Goal: Navigation & Orientation: Find specific page/section

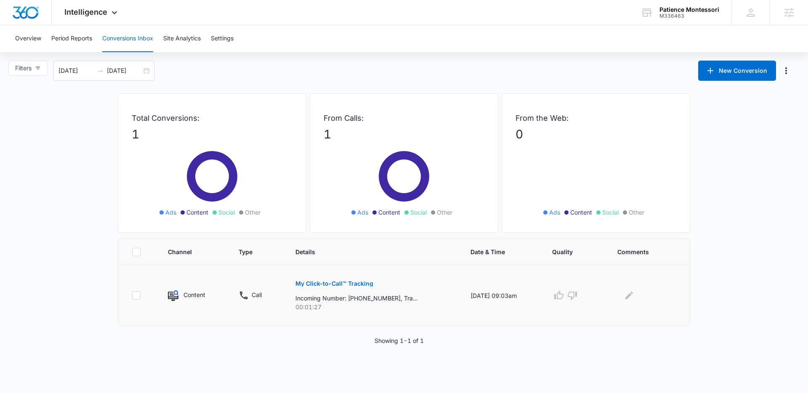
click at [325, 283] on p "My Click-to-Call™ Tracking" at bounding box center [334, 284] width 78 height 6
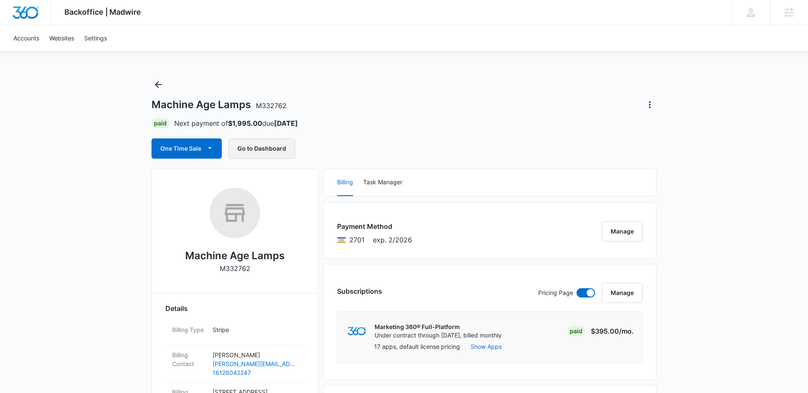
click at [266, 147] on button "Go to Dashboard" at bounding box center [261, 148] width 66 height 20
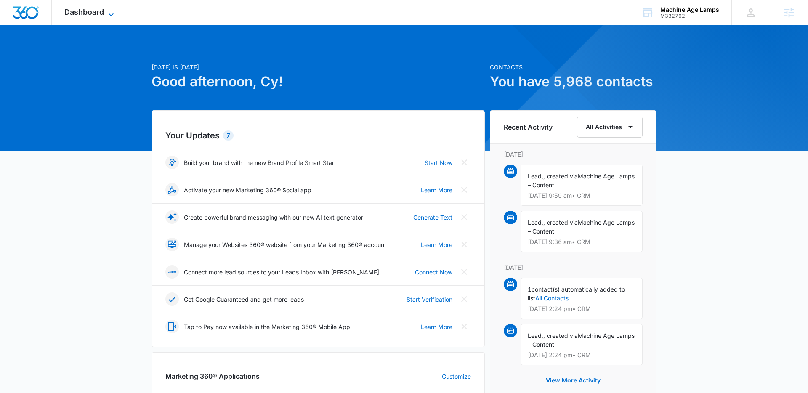
click at [96, 10] on span "Dashboard" at bounding box center [84, 12] width 40 height 9
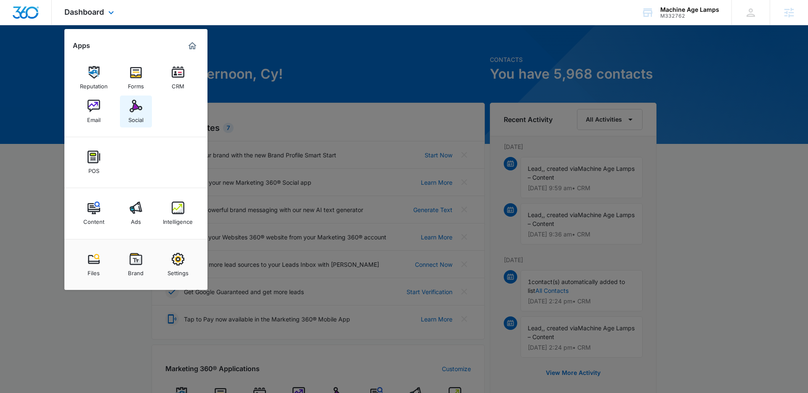
scroll to position [8, 0]
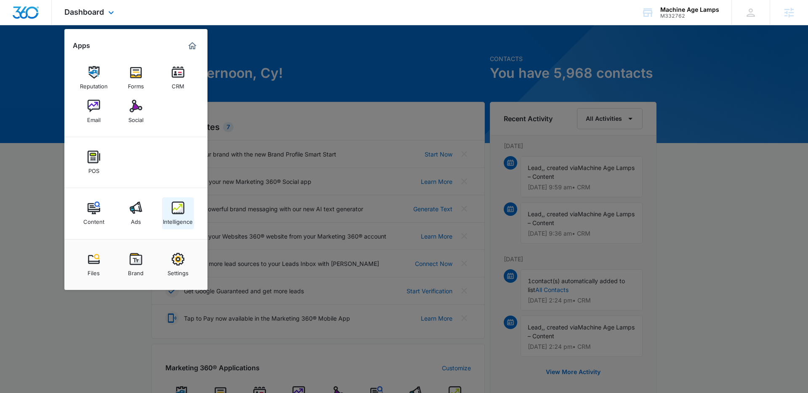
click at [177, 217] on div "Intelligence" at bounding box center [178, 219] width 30 height 11
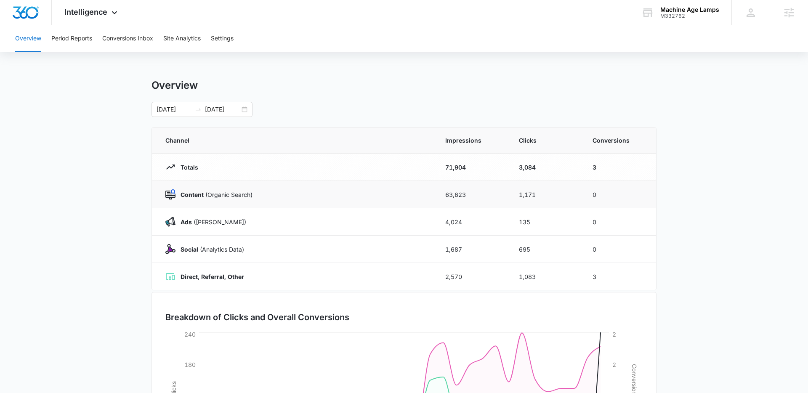
scroll to position [128, 0]
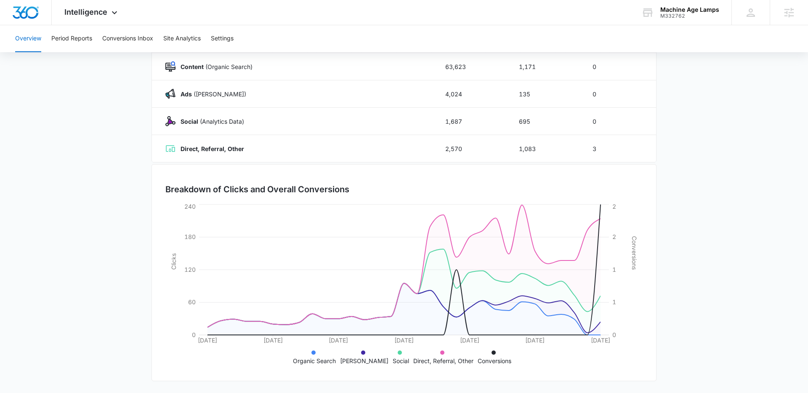
click at [491, 359] on p "Conversions" at bounding box center [495, 360] width 34 height 9
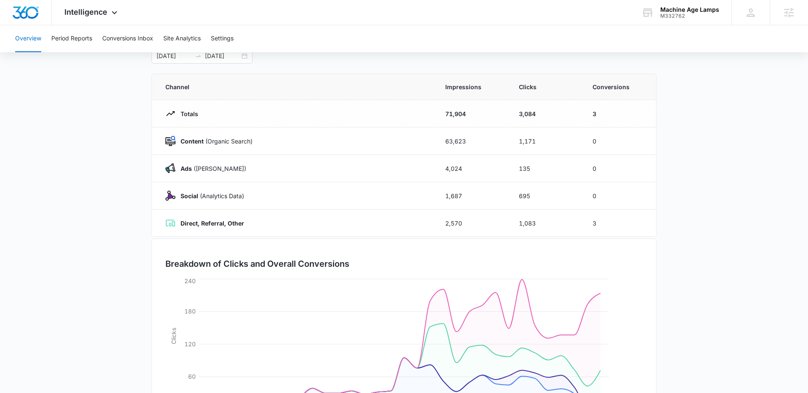
scroll to position [39, 0]
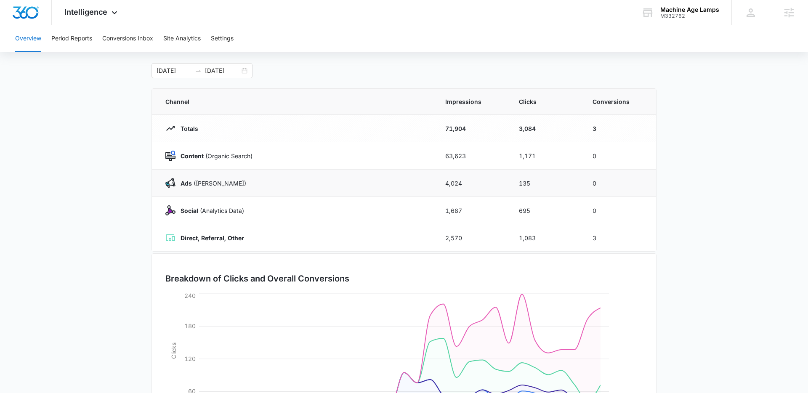
click at [228, 186] on p "Ads (Ad Campaigns)" at bounding box center [210, 183] width 71 height 9
click at [253, 178] on div "Ads (Ad Campaigns)" at bounding box center [295, 183] width 260 height 10
click at [196, 178] on div "Ads (Ad Campaigns)" at bounding box center [295, 183] width 260 height 10
click at [158, 180] on td "Ads (Ad Campaigns)" at bounding box center [293, 183] width 283 height 27
click at [173, 180] on img at bounding box center [170, 183] width 10 height 10
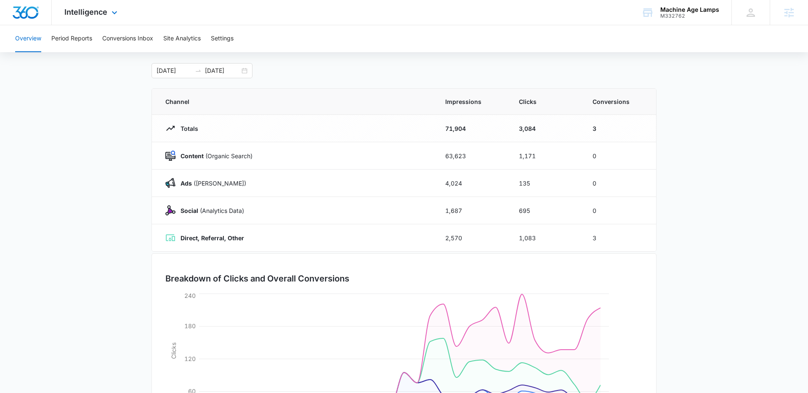
click at [95, 18] on div "Intelligence Apps Reputation Forms CRM Email Social POS Content Ads Intelligenc…" at bounding box center [92, 12] width 80 height 25
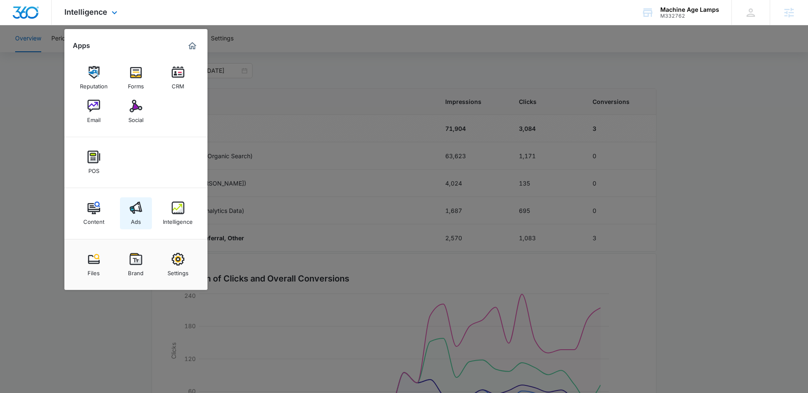
click at [127, 209] on link "Ads" at bounding box center [136, 213] width 32 height 32
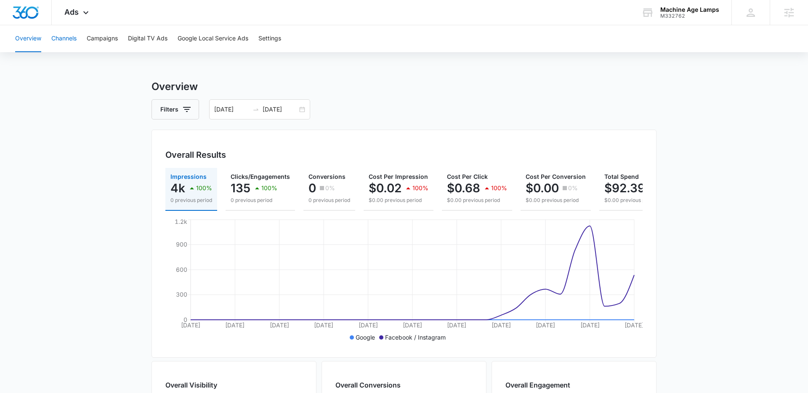
click at [69, 37] on button "Channels" at bounding box center [63, 38] width 25 height 27
click at [96, 42] on button "Campaigns" at bounding box center [102, 38] width 31 height 27
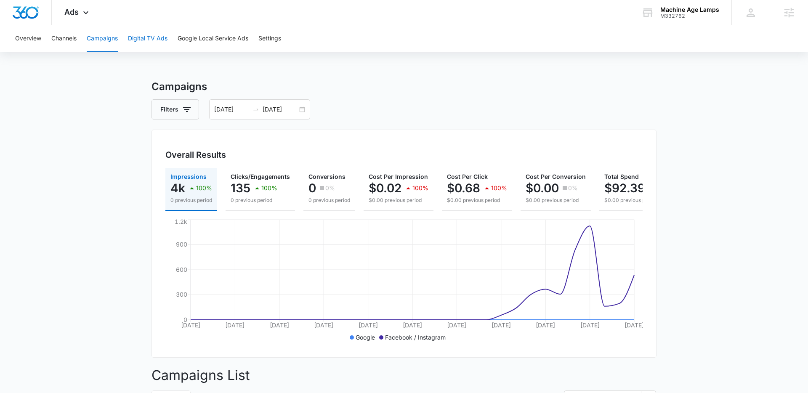
click at [146, 37] on button "Digital TV Ads" at bounding box center [148, 38] width 40 height 27
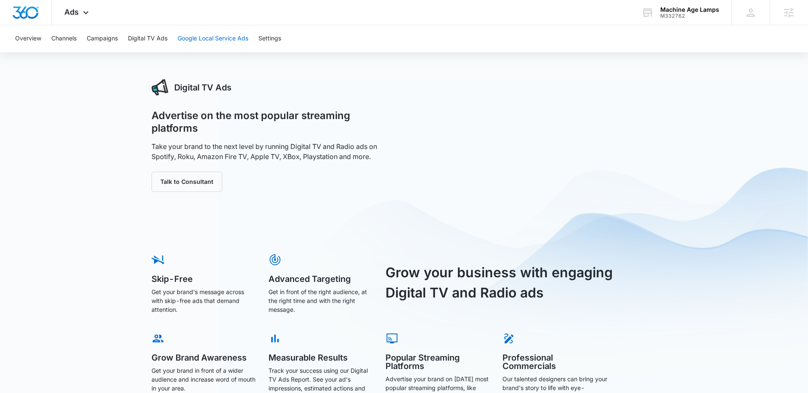
click at [206, 40] on button "Google Local Service Ads" at bounding box center [213, 38] width 71 height 27
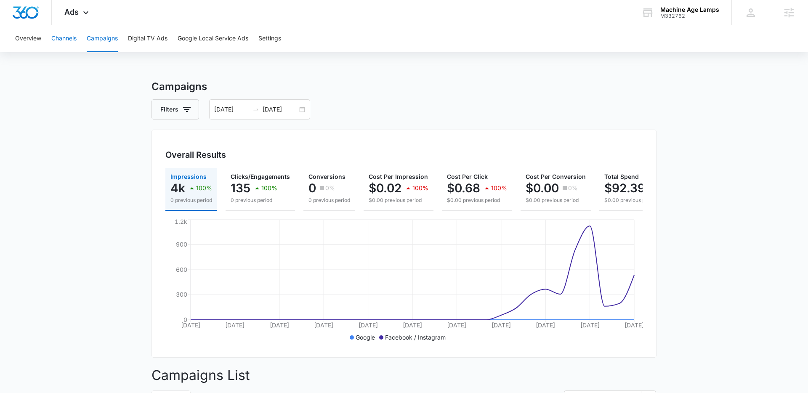
click at [69, 34] on button "Channels" at bounding box center [63, 38] width 25 height 27
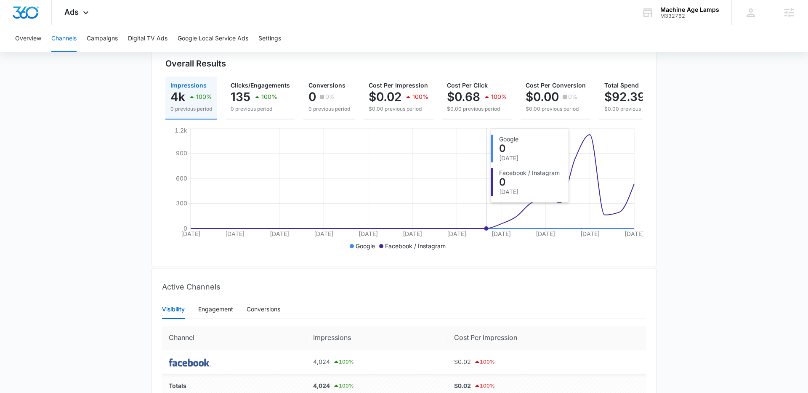
scroll to position [137, 0]
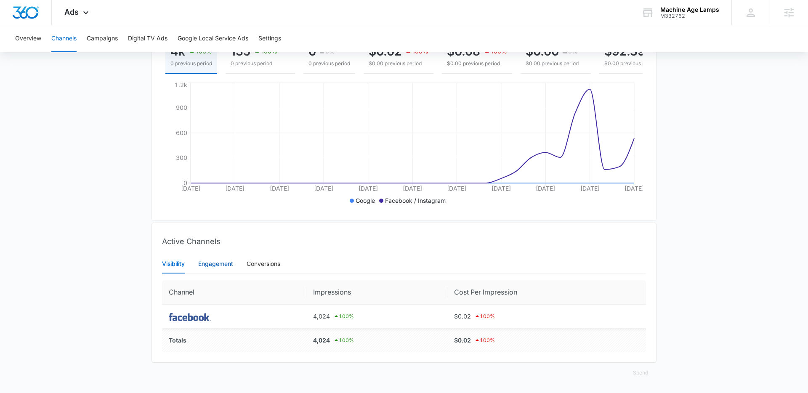
click at [207, 268] on div "Engagement" at bounding box center [215, 263] width 35 height 9
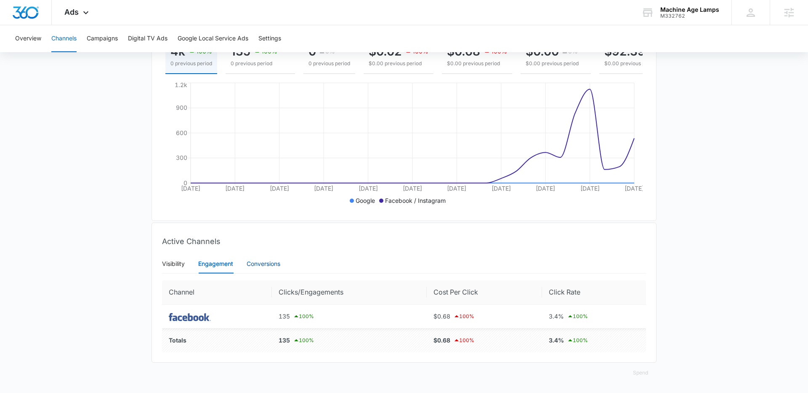
click at [266, 268] on div "Conversions" at bounding box center [264, 263] width 34 height 9
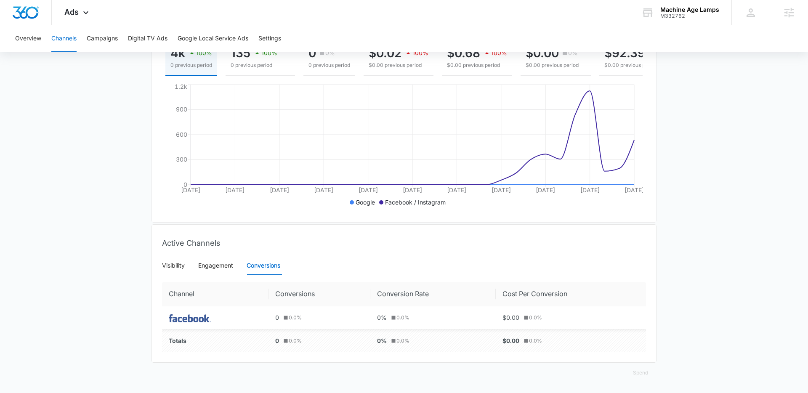
scroll to position [135, 0]
click at [224, 271] on div "Engagement" at bounding box center [215, 265] width 35 height 19
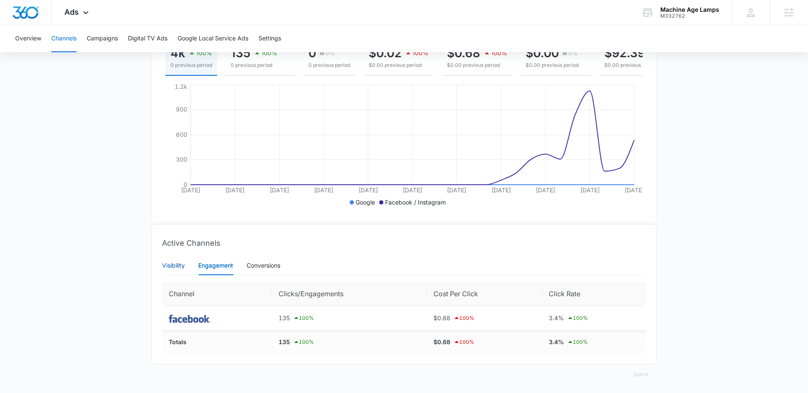
click at [177, 264] on div "Visibility" at bounding box center [173, 265] width 23 height 9
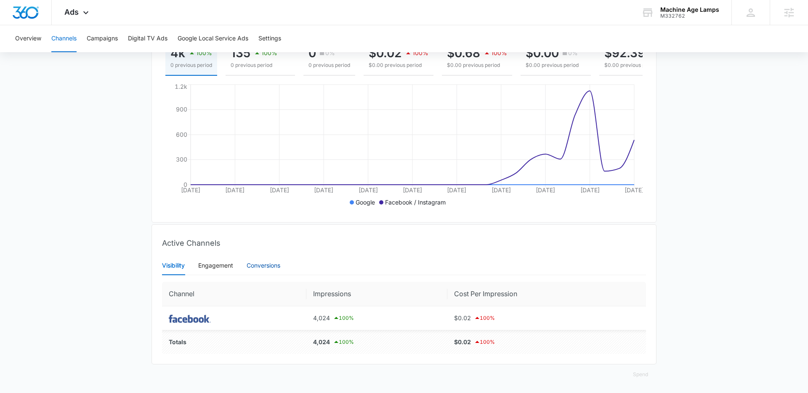
click at [253, 264] on div "Conversions" at bounding box center [264, 265] width 34 height 9
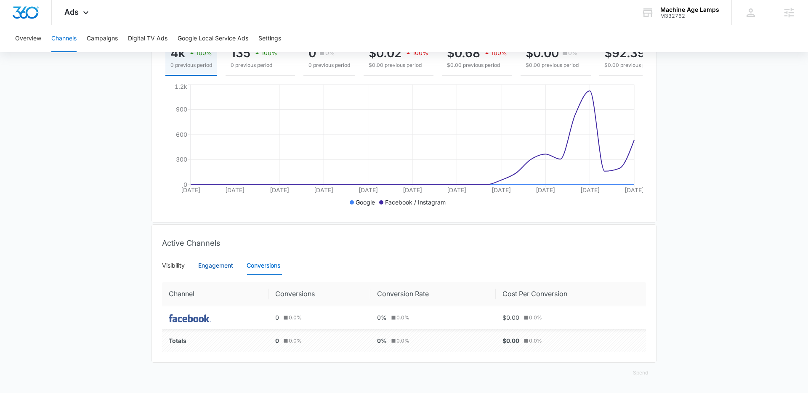
click at [221, 261] on div "Engagement" at bounding box center [215, 265] width 35 height 9
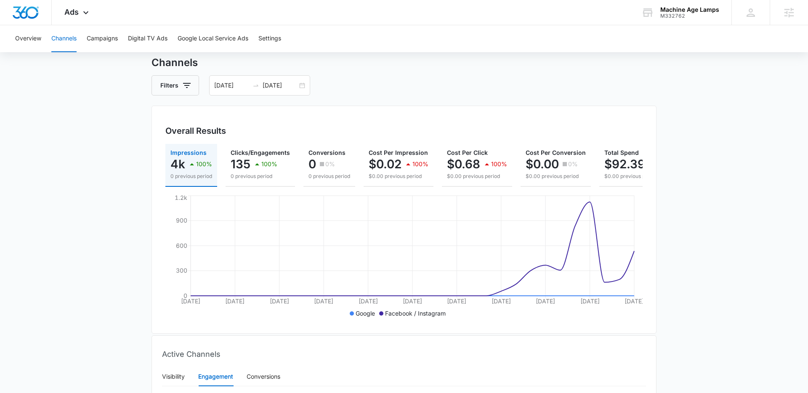
scroll to position [0, 0]
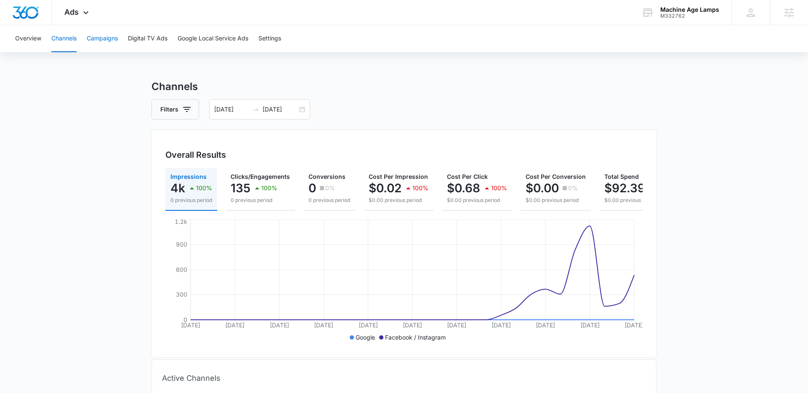
click at [101, 37] on button "Campaigns" at bounding box center [102, 38] width 31 height 27
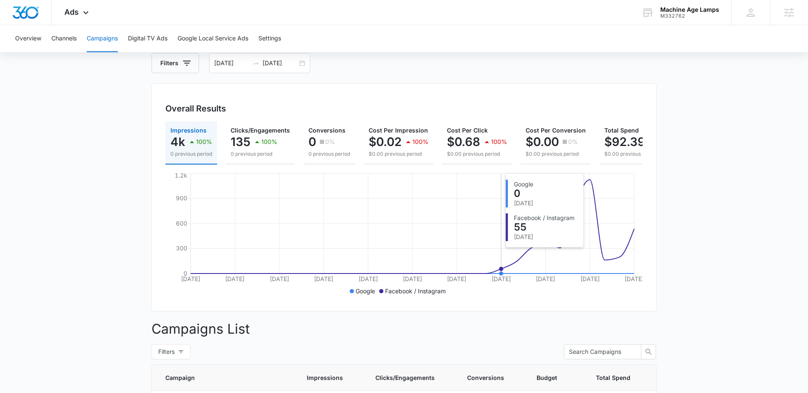
scroll to position [46, 0]
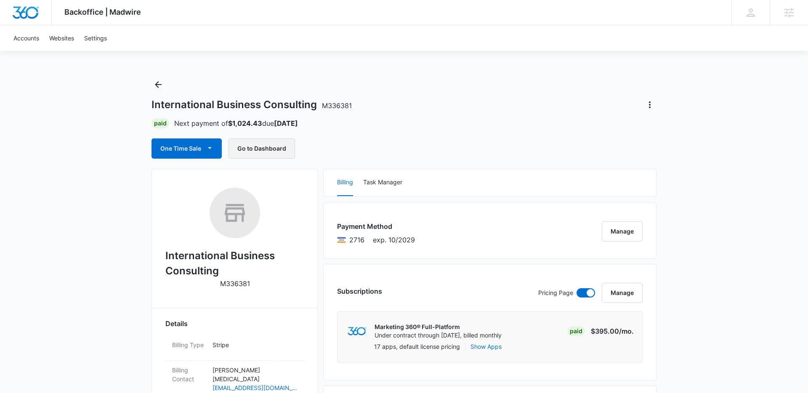
click at [252, 142] on button "Go to Dashboard" at bounding box center [261, 148] width 66 height 20
click at [281, 151] on button "Go to Dashboard" at bounding box center [261, 148] width 66 height 20
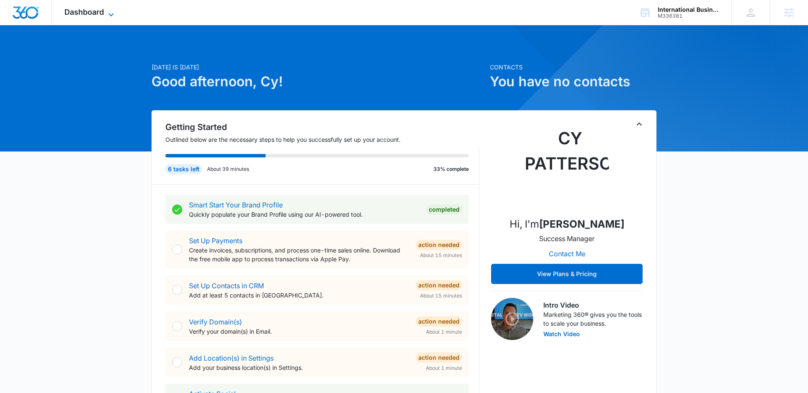
click at [92, 8] on span "Dashboard" at bounding box center [84, 12] width 40 height 9
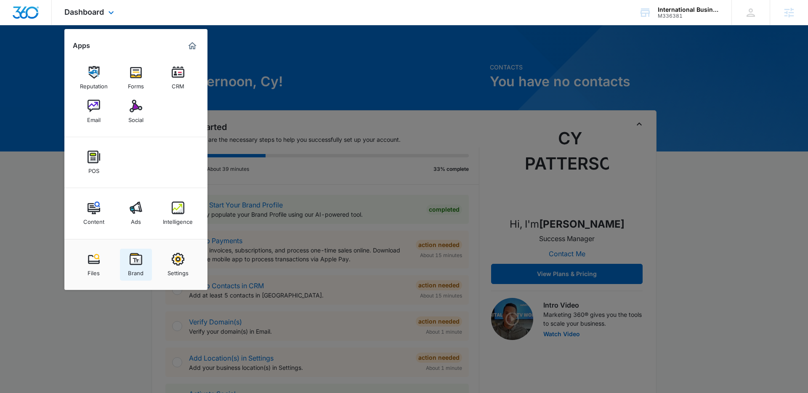
click at [136, 258] on img at bounding box center [136, 259] width 13 height 13
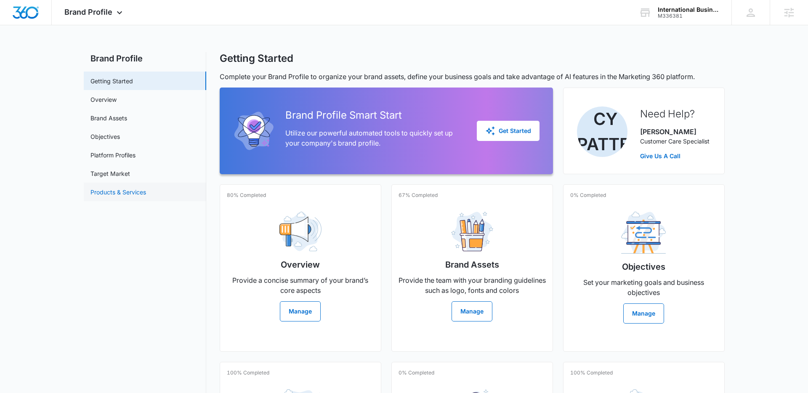
click at [126, 193] on link "Products & Services" at bounding box center [118, 192] width 56 height 9
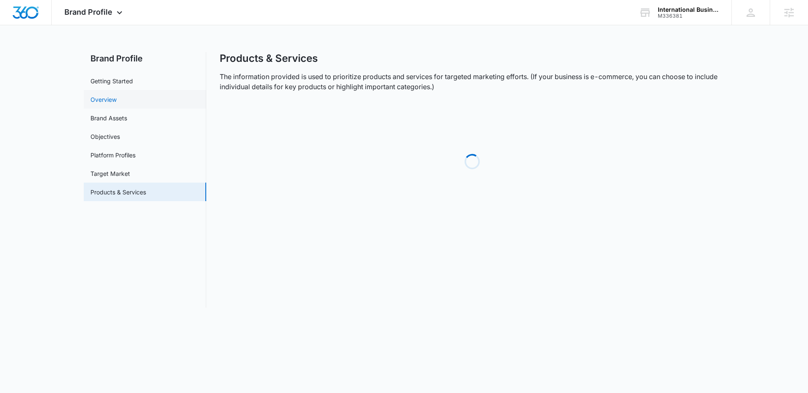
click at [112, 95] on link "Overview" at bounding box center [103, 99] width 26 height 9
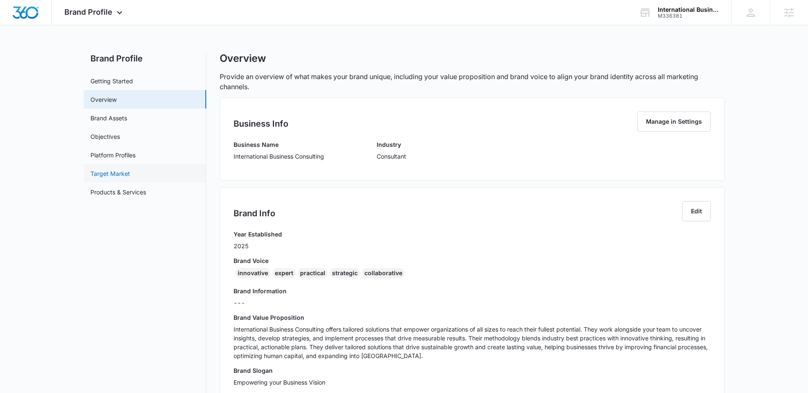
click at [115, 173] on link "Target Market" at bounding box center [110, 173] width 40 height 9
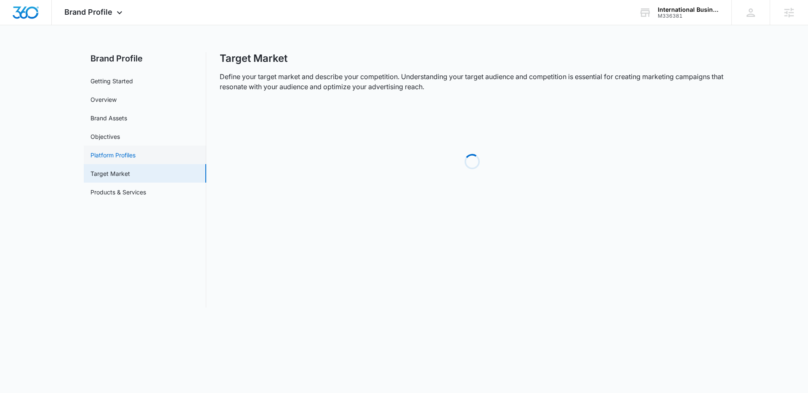
click at [115, 153] on link "Platform Profiles" at bounding box center [112, 155] width 45 height 9
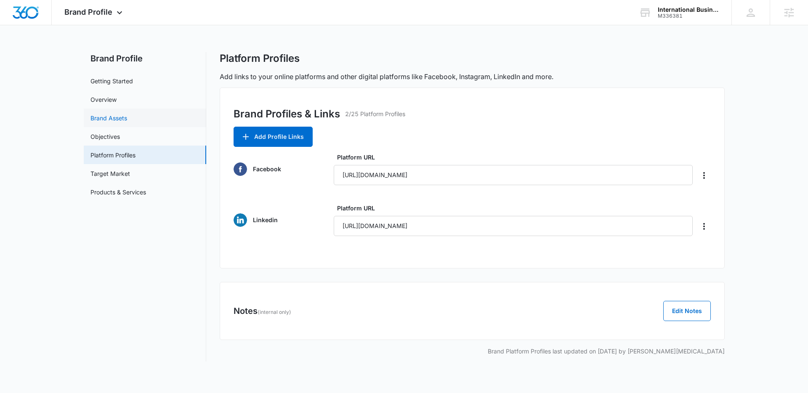
click at [112, 115] on link "Brand Assets" at bounding box center [108, 118] width 37 height 9
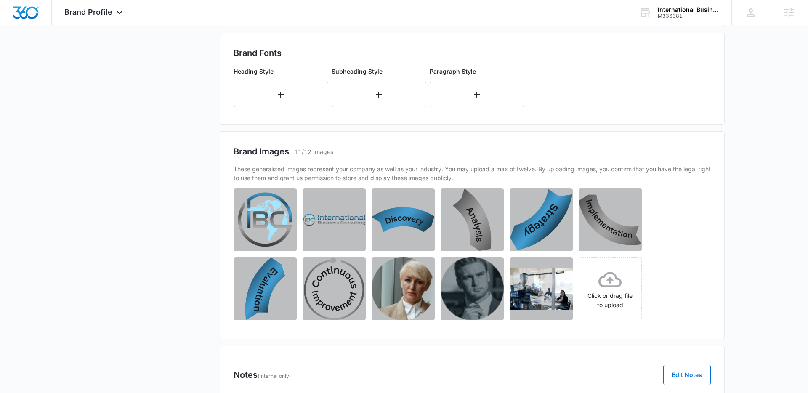
scroll to position [330, 0]
